Goal: Task Accomplishment & Management: Manage account settings

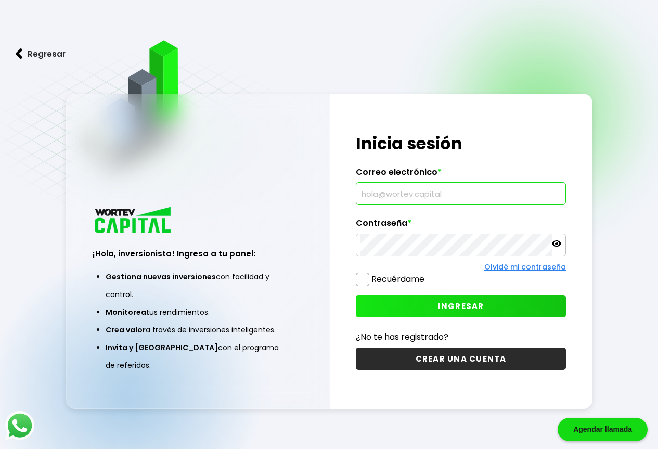
click at [410, 192] on input "text" at bounding box center [461, 194] width 201 height 22
type input "[EMAIL_ADDRESS][DOMAIN_NAME]"
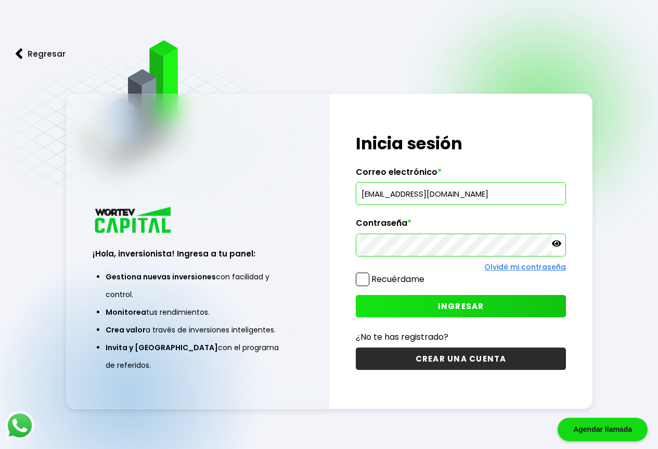
click at [466, 301] on span "INGRESAR" at bounding box center [461, 306] width 46 height 11
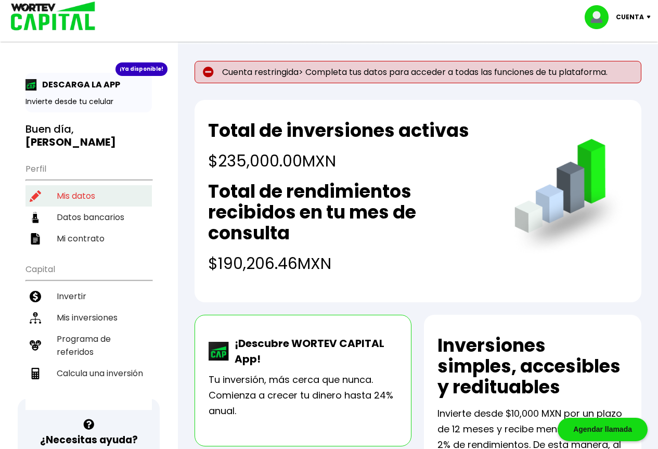
click at [72, 185] on li "Mis datos" at bounding box center [89, 195] width 126 height 21
select select "Hombre"
select select "Licenciatura"
select select "MX"
select select "Banamex"
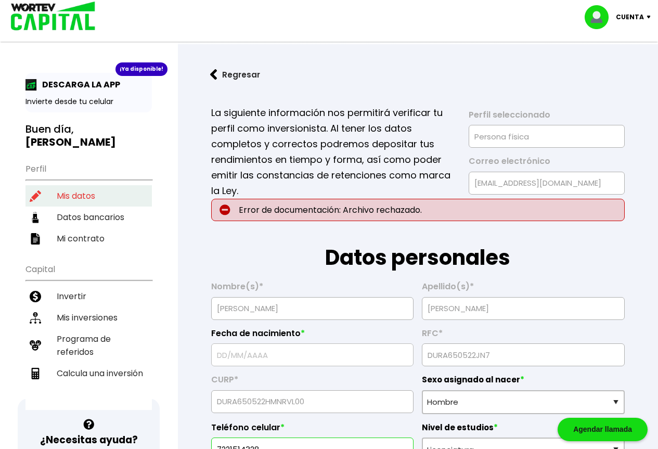
type input "[DATE]"
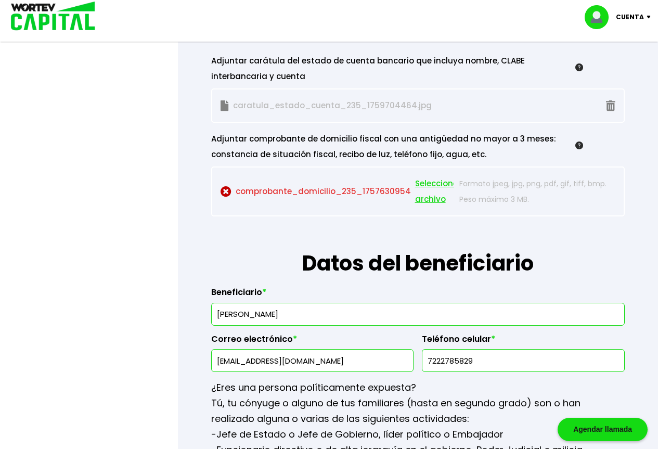
scroll to position [1145, 0]
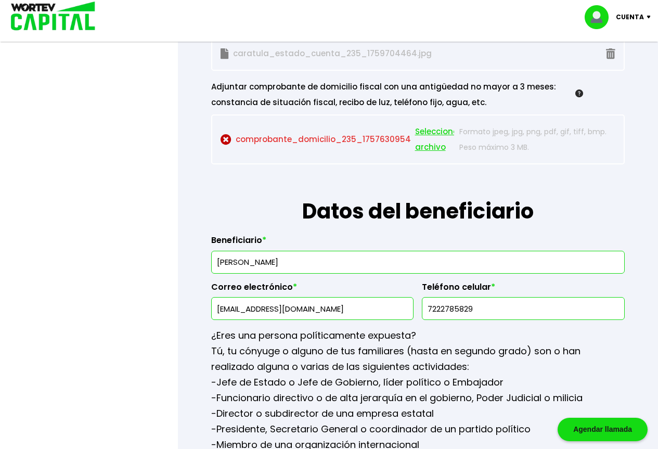
click at [425, 133] on span "Seleccionar archivo" at bounding box center [438, 139] width 47 height 31
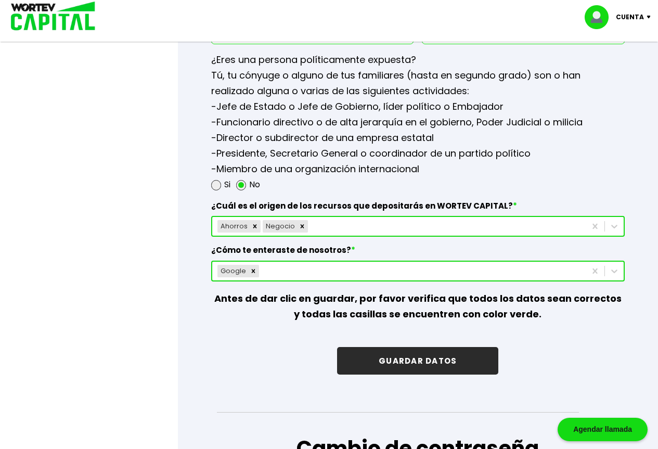
scroll to position [1457, 0]
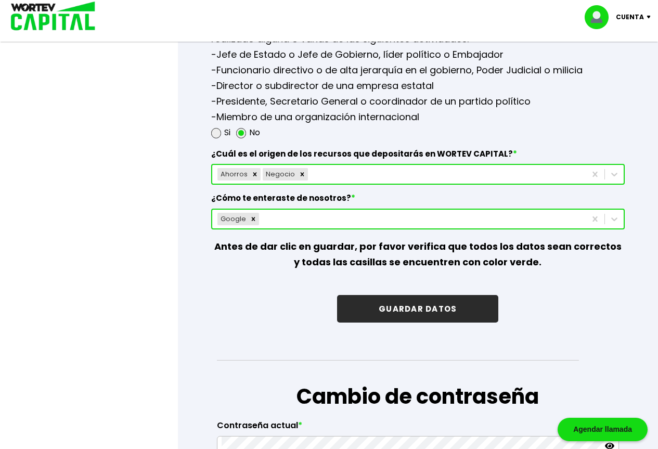
click at [397, 308] on button "GUARDAR DATOS" at bounding box center [417, 309] width 161 height 28
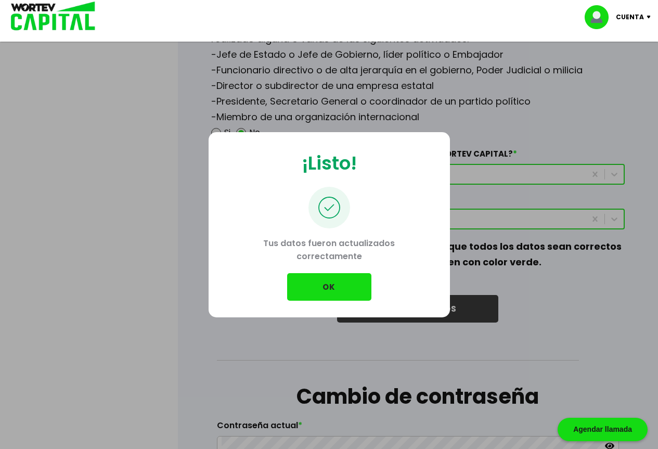
click at [321, 288] on button "OK" at bounding box center [329, 287] width 84 height 28
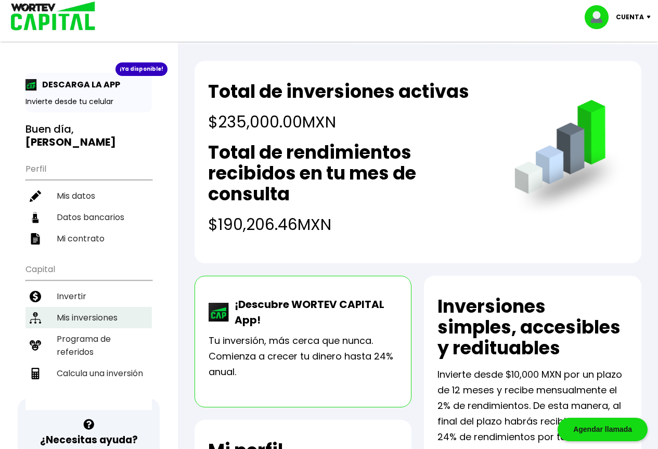
click at [69, 307] on li "Mis inversiones" at bounding box center [89, 317] width 126 height 21
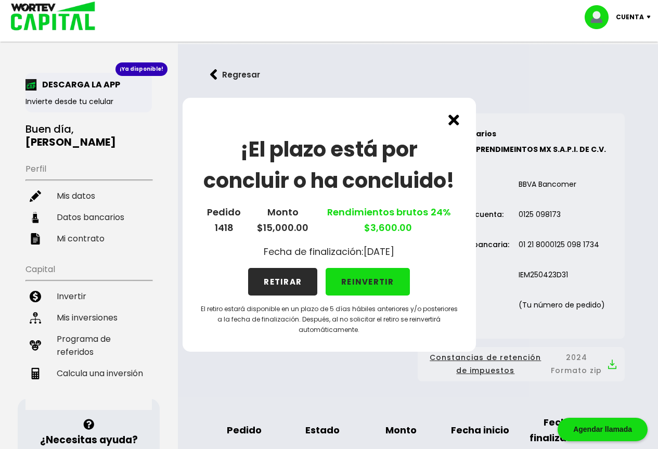
click at [359, 282] on button "REINVERTIR" at bounding box center [368, 282] width 84 height 28
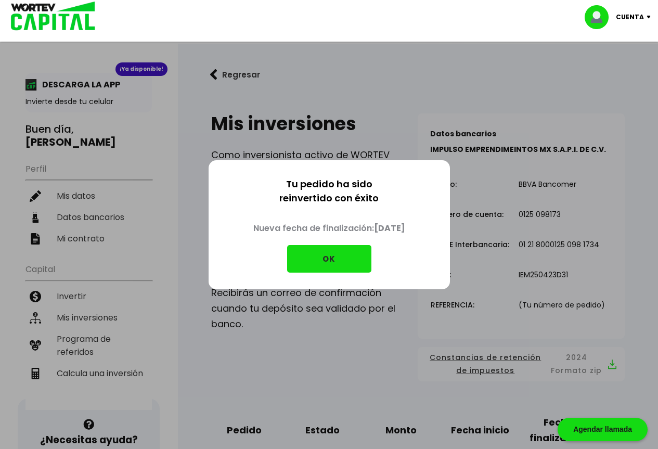
click at [331, 259] on button "OK" at bounding box center [329, 259] width 84 height 28
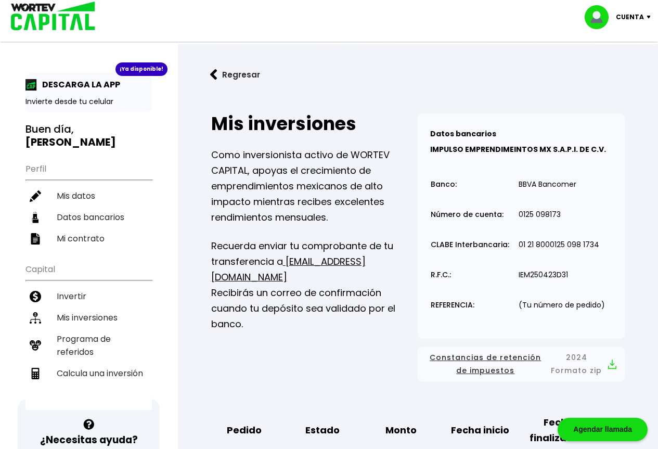
click at [143, 71] on div "¡Ya disponible!" at bounding box center [142, 69] width 52 height 14
click at [639, 15] on p "Cuenta" at bounding box center [630, 17] width 28 height 16
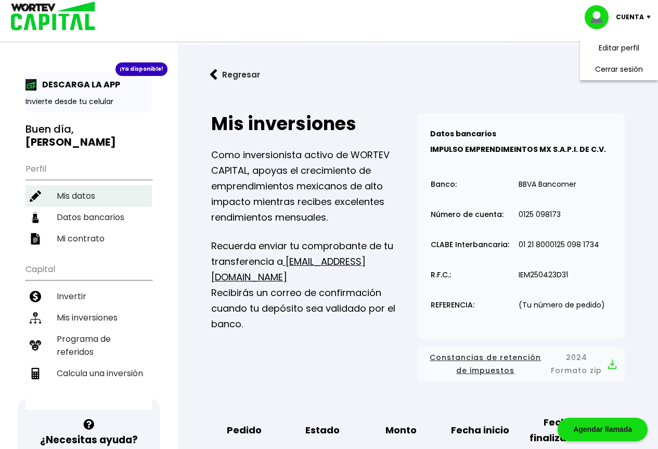
click at [72, 187] on li "Mis datos" at bounding box center [89, 195] width 126 height 21
select select "Hombre"
select select "Licenciatura"
select select "MX"
select select "Banamex"
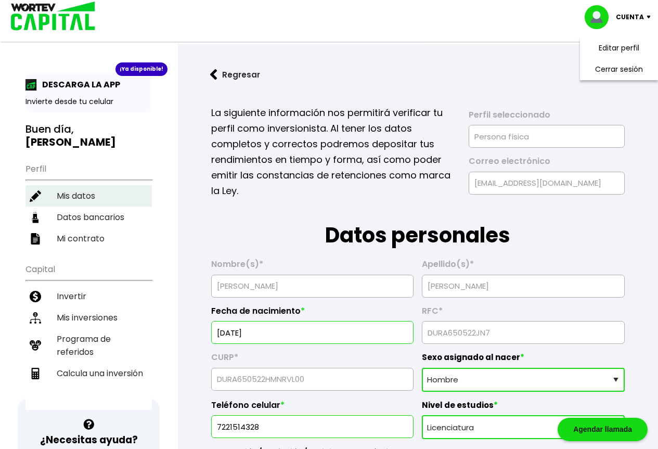
click at [72, 187] on li "Mis datos" at bounding box center [89, 195] width 126 height 21
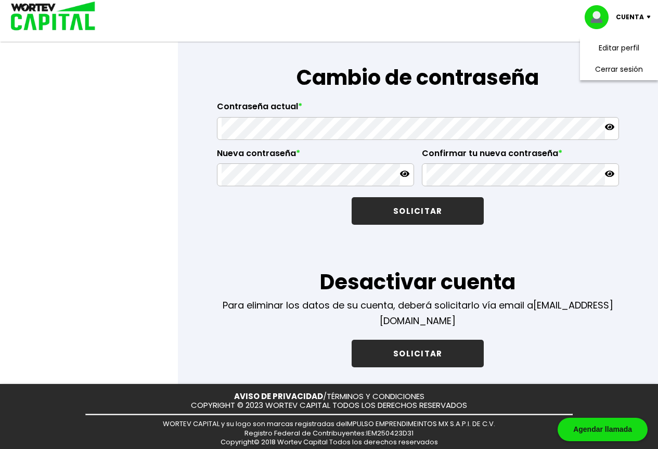
scroll to position [1650, 0]
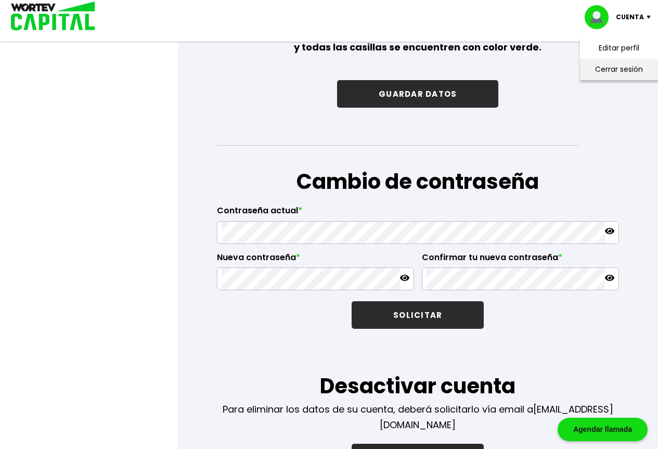
click at [609, 68] on li "Cerrar sesión" at bounding box center [619, 69] width 83 height 21
